Goal: Task Accomplishment & Management: Manage account settings

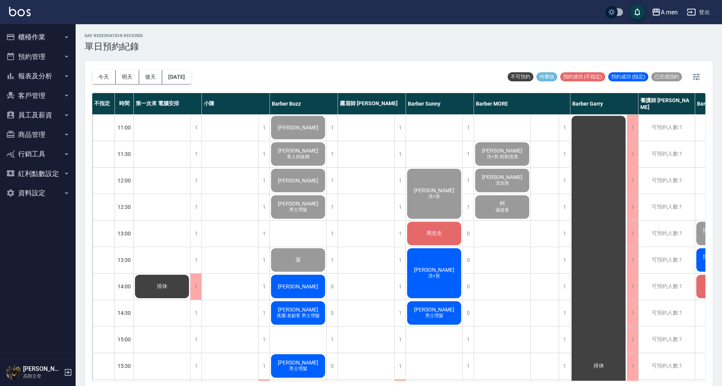
scroll to position [0, 90]
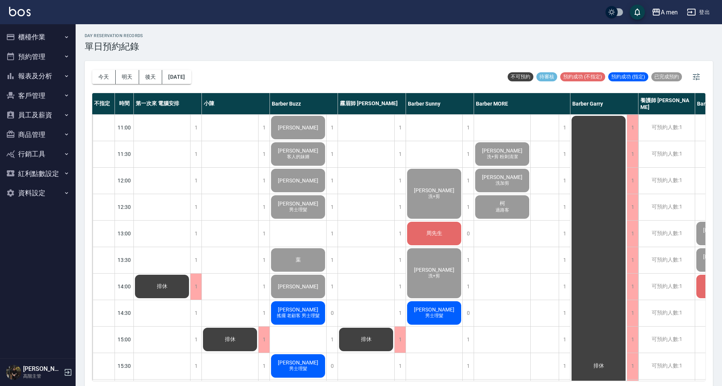
drag, startPoint x: 103, startPoint y: 72, endPoint x: 145, endPoint y: 3, distance: 80.8
click at [103, 70] on button "今天" at bounding box center [103, 77] width 23 height 14
